Goal: Information Seeking & Learning: Find contact information

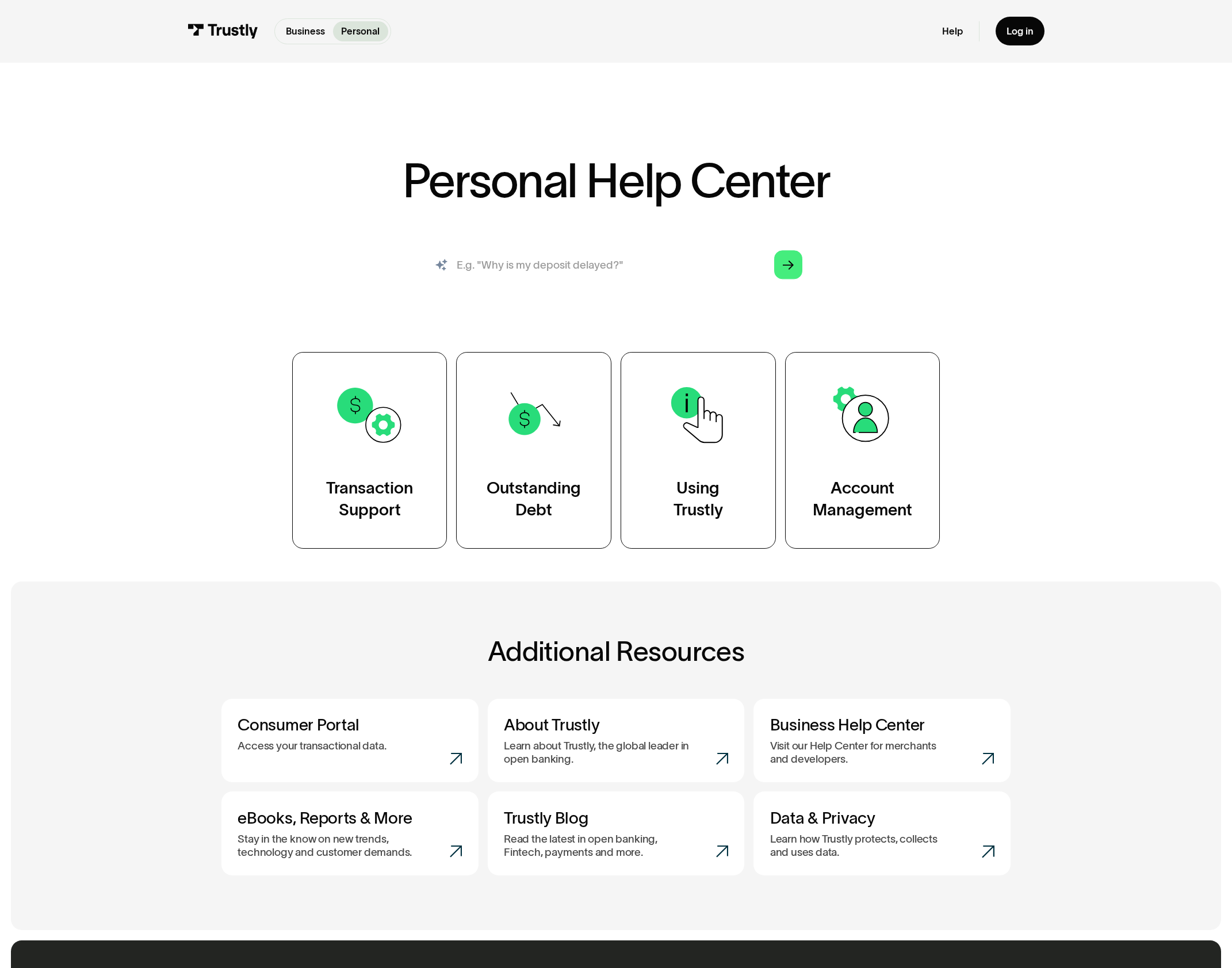
click at [679, 268] on input "search" at bounding box center [616, 264] width 394 height 44
type input "contact support"
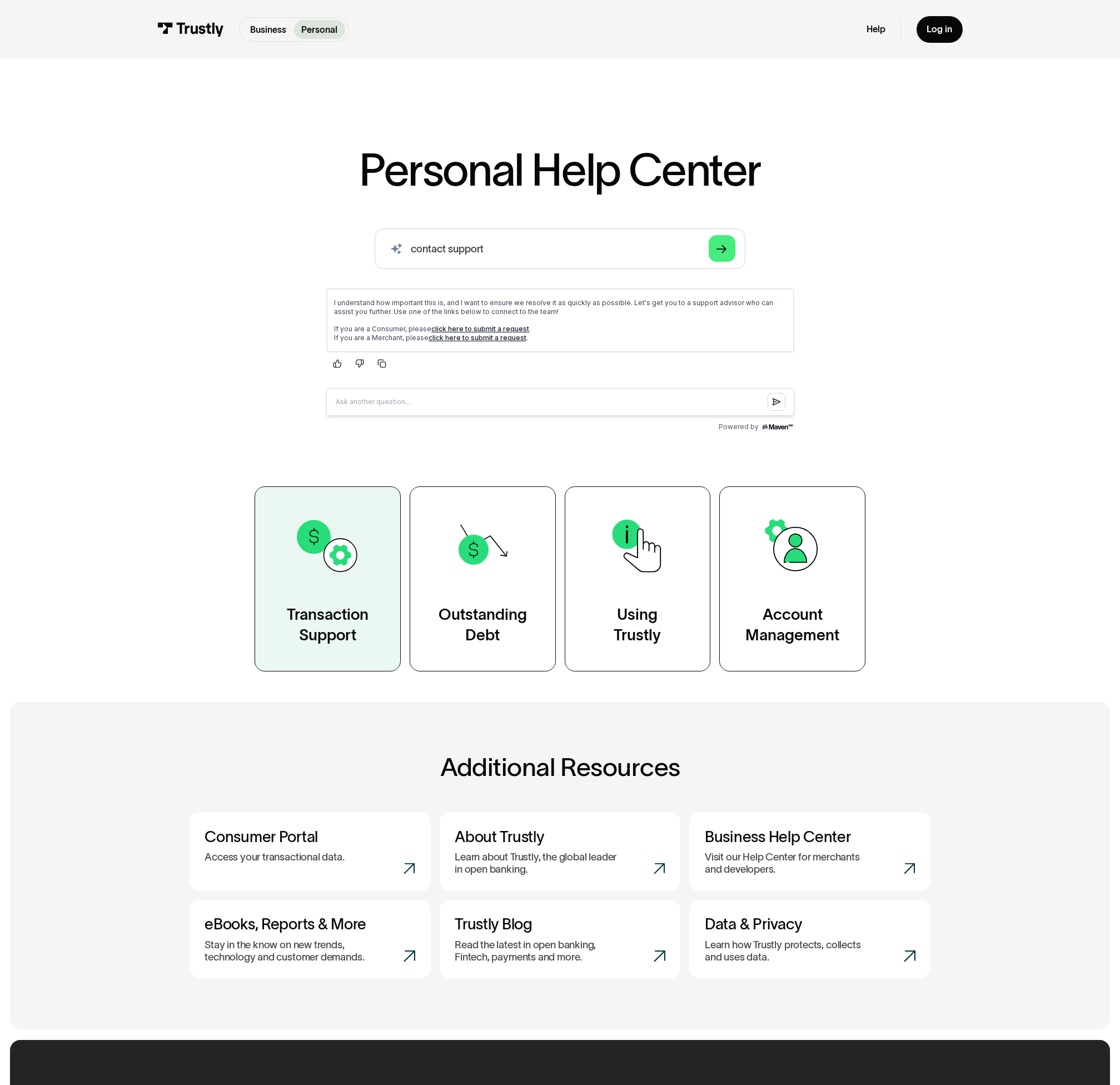
click at [354, 618] on div "Transaction Support" at bounding box center [327, 625] width 82 height 41
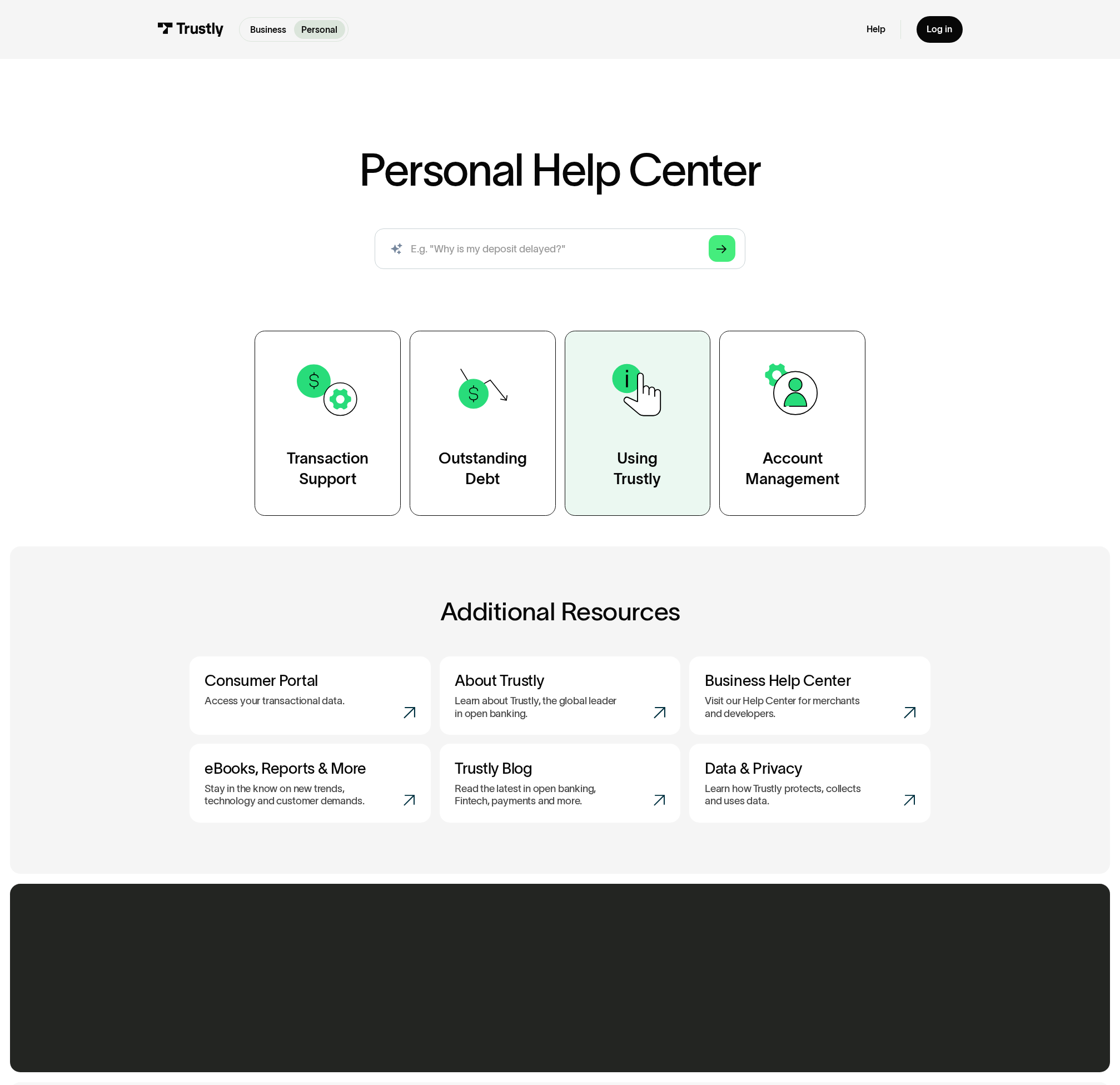
click at [654, 488] on div "Using Trustly" at bounding box center [637, 468] width 47 height 41
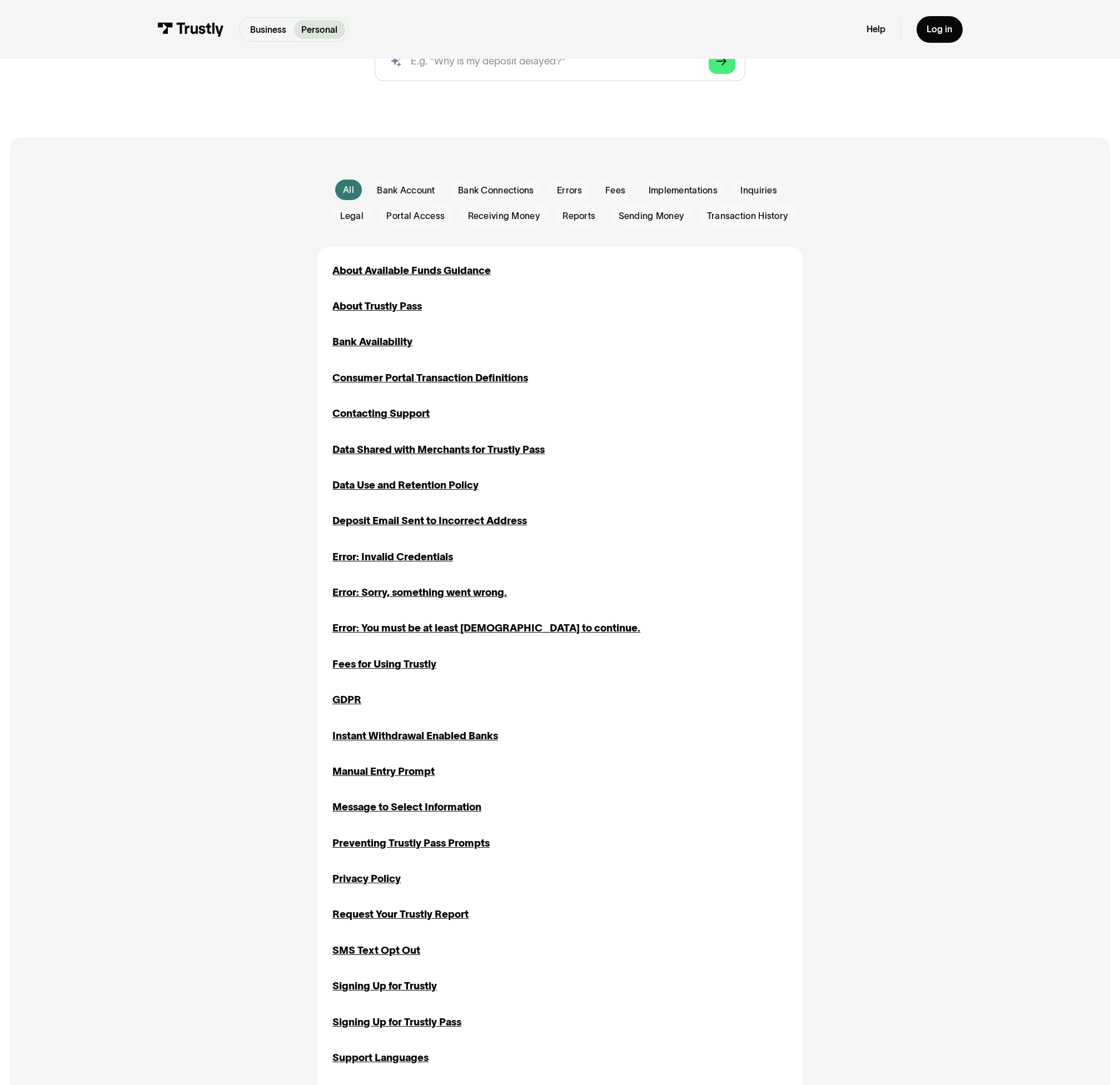
scroll to position [201, 0]
click at [369, 415] on div "Contacting Support" at bounding box center [381, 413] width 97 height 16
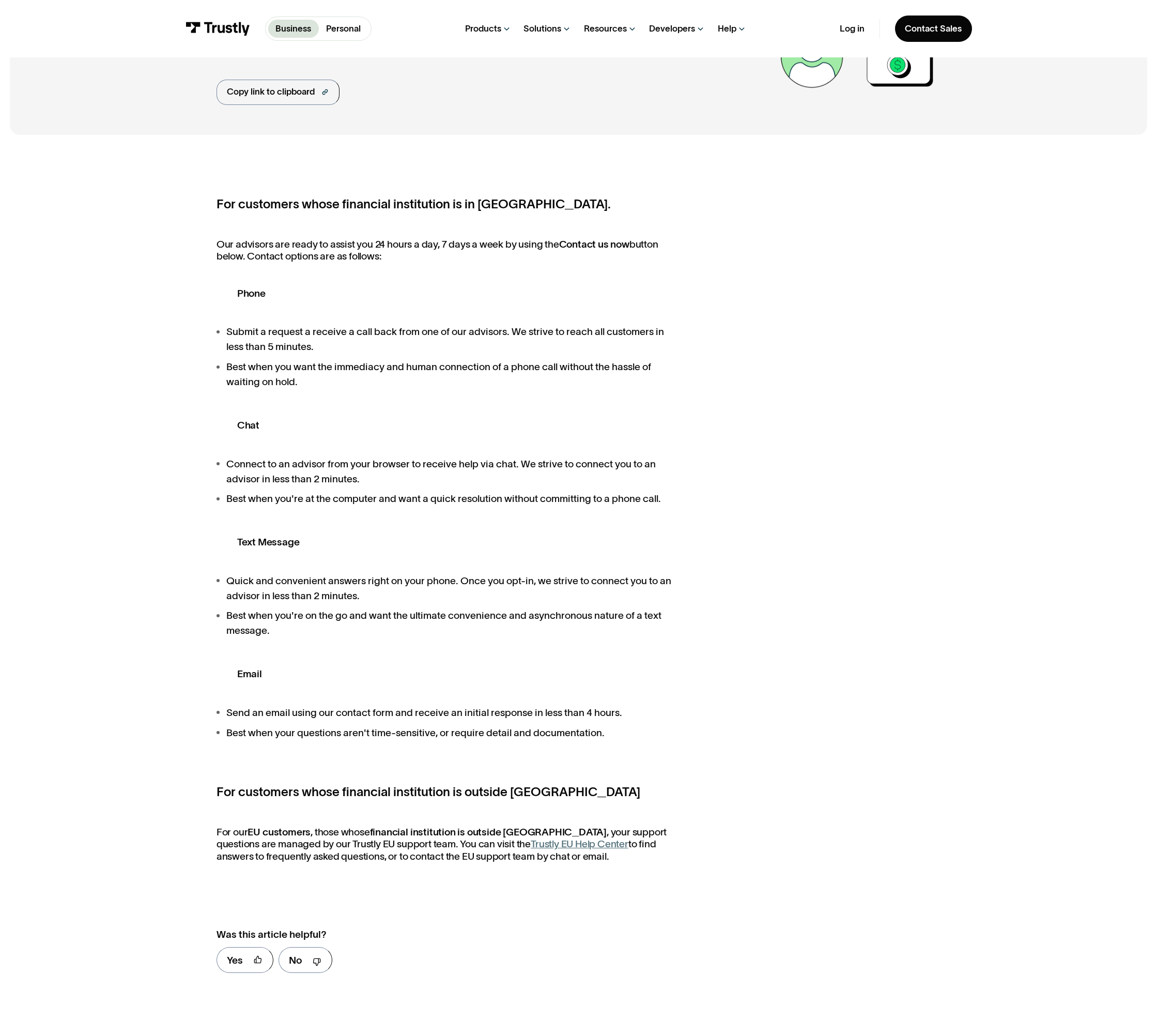
scroll to position [95, 0]
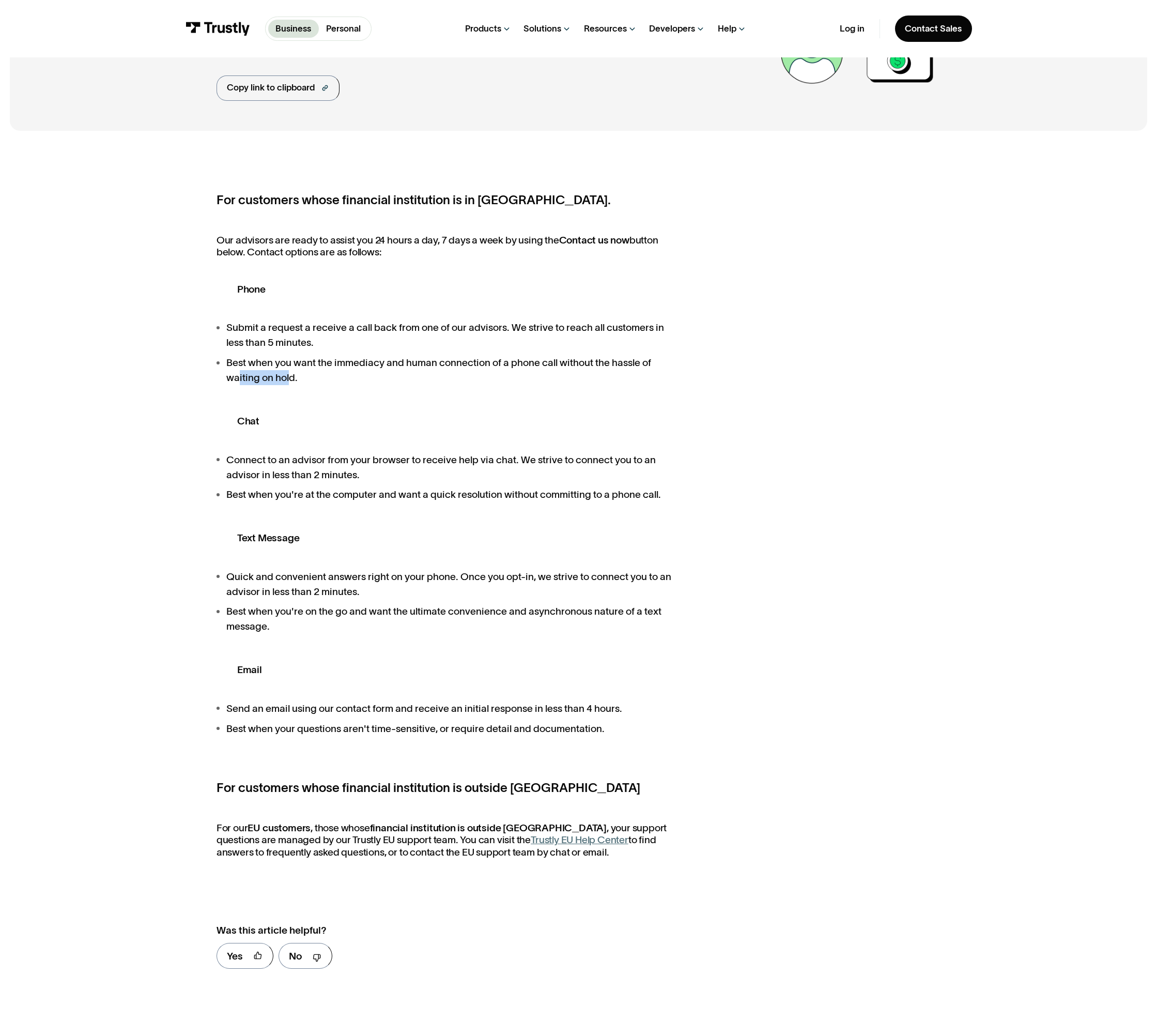
drag, startPoint x: 239, startPoint y: 382, endPoint x: 286, endPoint y: 382, distance: 47.0
click at [287, 382] on li "Best when you want the immediacy and human connection of a phone call without t…" at bounding box center [450, 370] width 466 height 30
click at [244, 426] on strong "Chat" at bounding box center [248, 420] width 22 height 11
drag, startPoint x: 345, startPoint y: 253, endPoint x: 384, endPoint y: 253, distance: 39.0
click at [384, 253] on p "Our advisors are ready to assist you 24 hours a day, 7 days a week by using the…" at bounding box center [450, 247] width 466 height 24
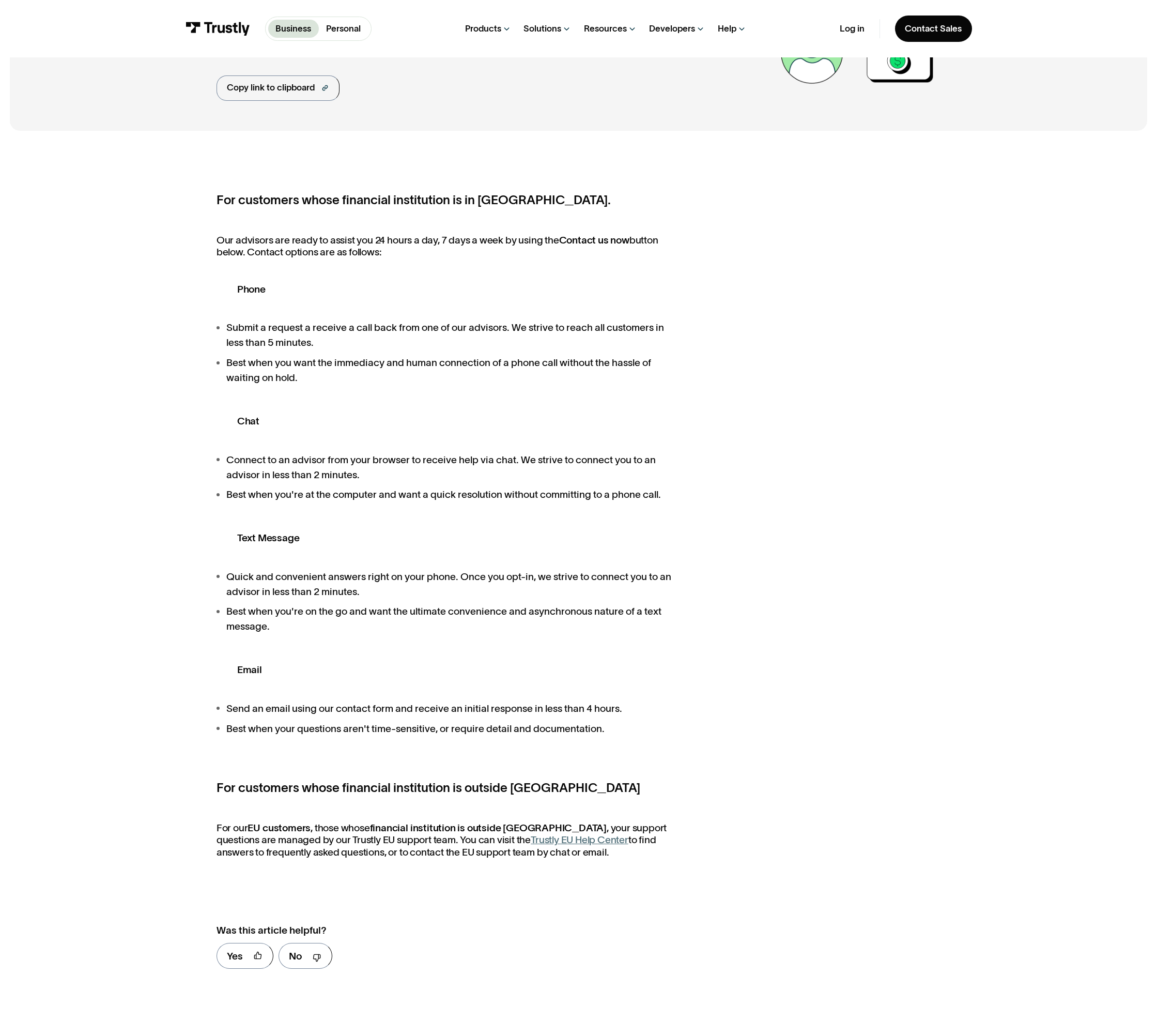
click at [248, 290] on strong "Phone" at bounding box center [251, 288] width 29 height 11
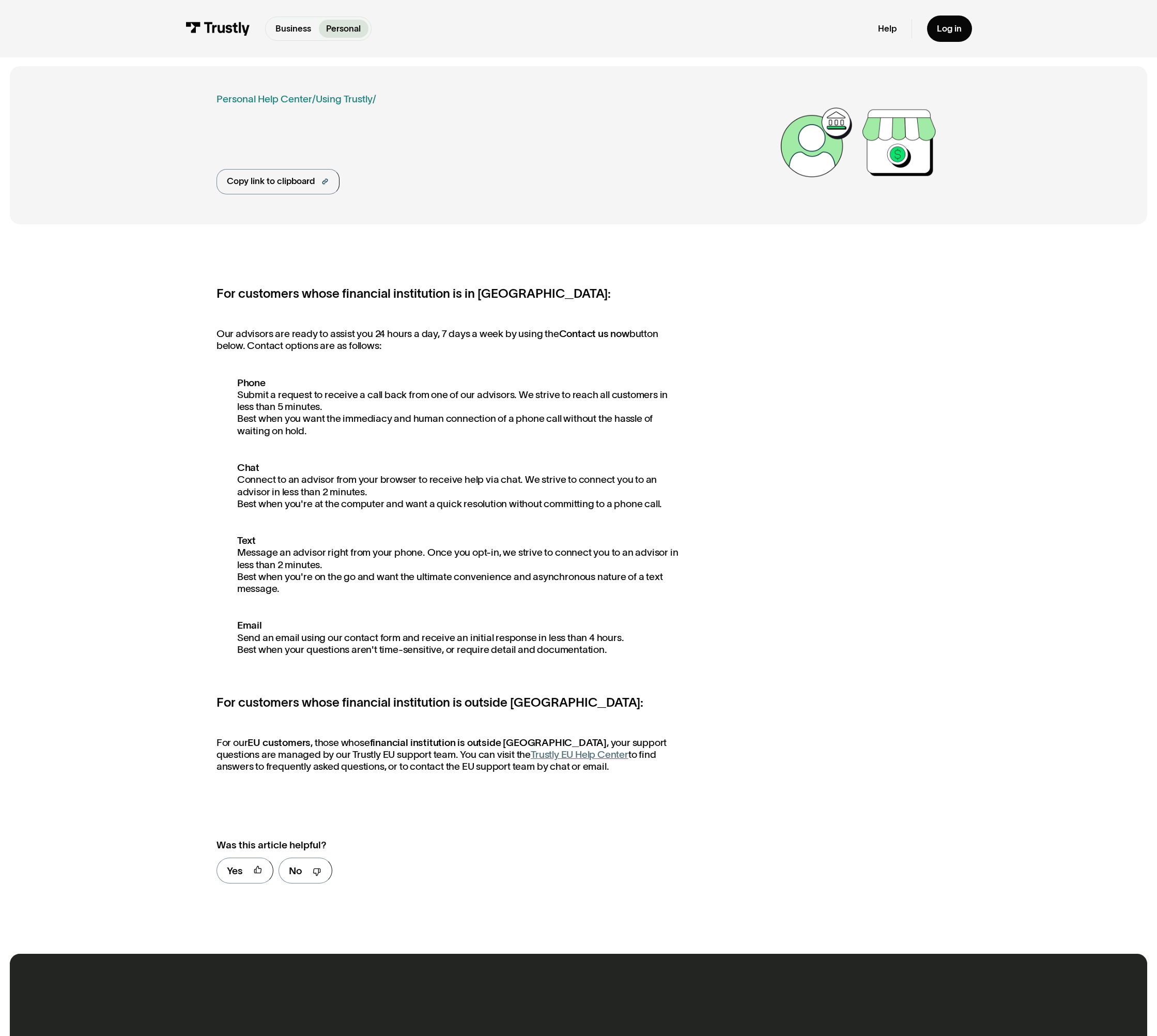
scroll to position [2, 0]
click at [775, 428] on div "For customers whose financial institution is in North America: Our advisors are…" at bounding box center [578, 588] width 724 height 610
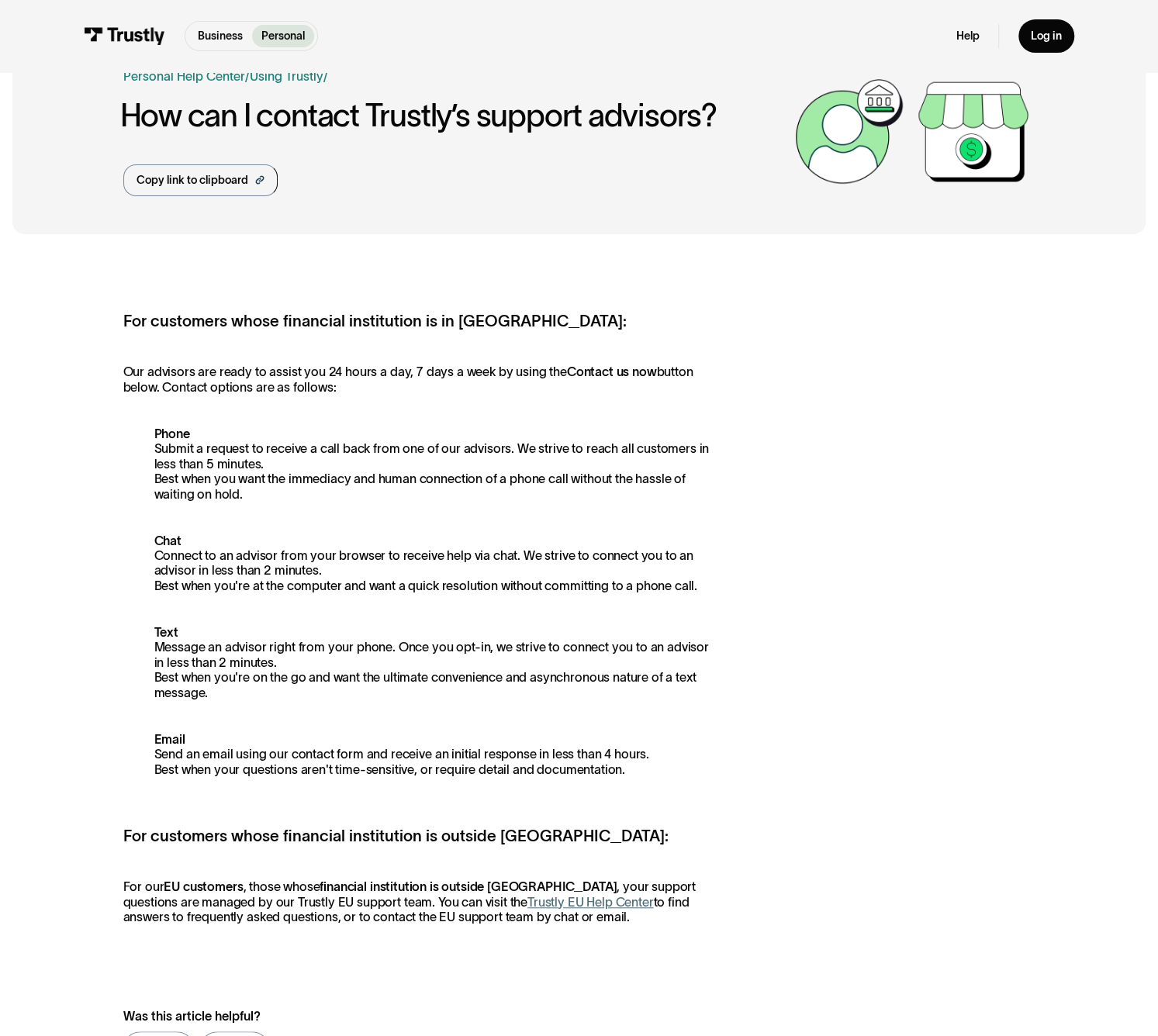
scroll to position [178, 0]
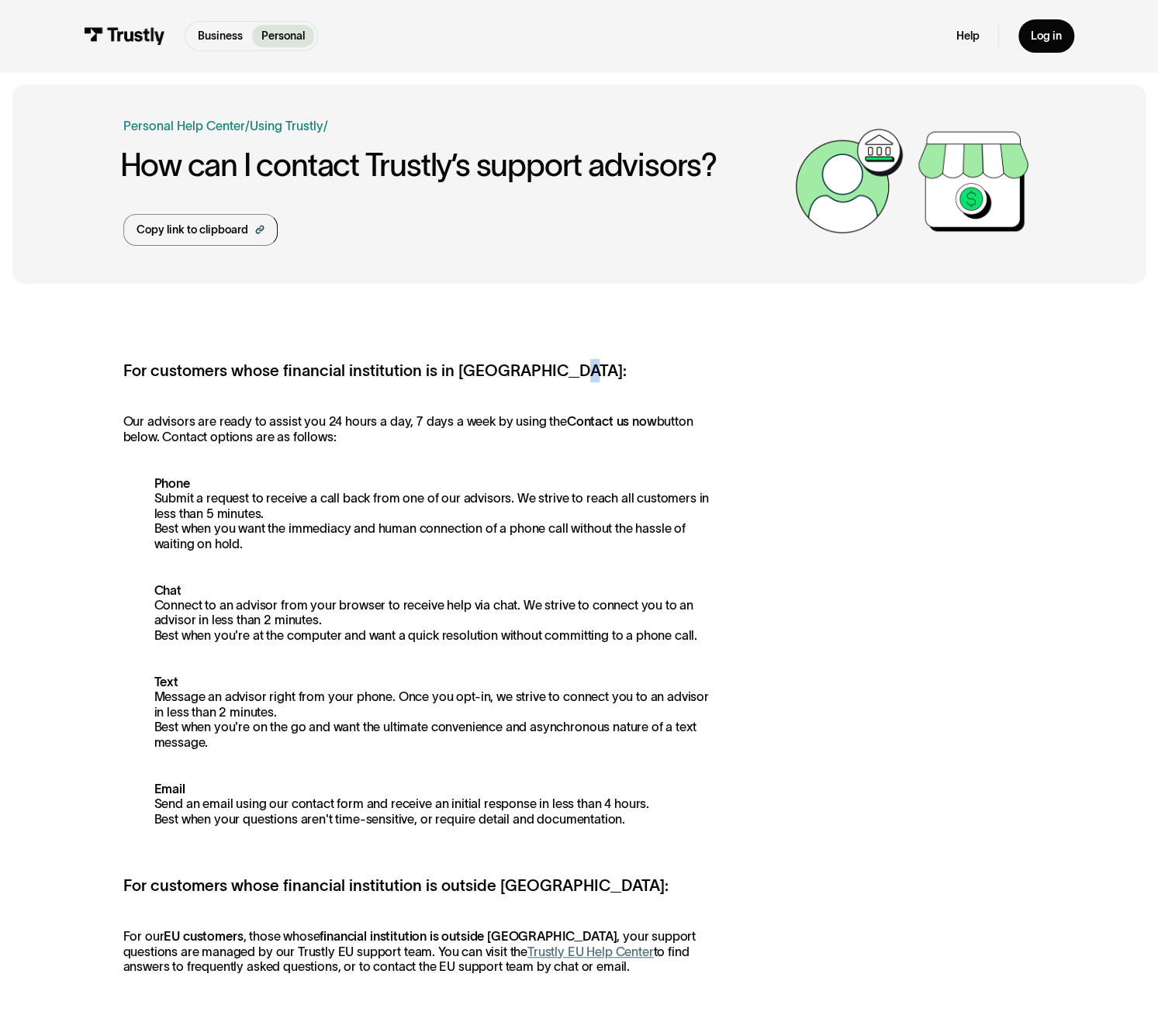
click at [558, 372] on h5 "For customers whose financial institution is in [GEOGRAPHIC_DATA]:" at bounding box center [416, 370] width 586 height 23
click at [125, 36] on img at bounding box center [124, 35] width 81 height 17
